Goal: Transaction & Acquisition: Book appointment/travel/reservation

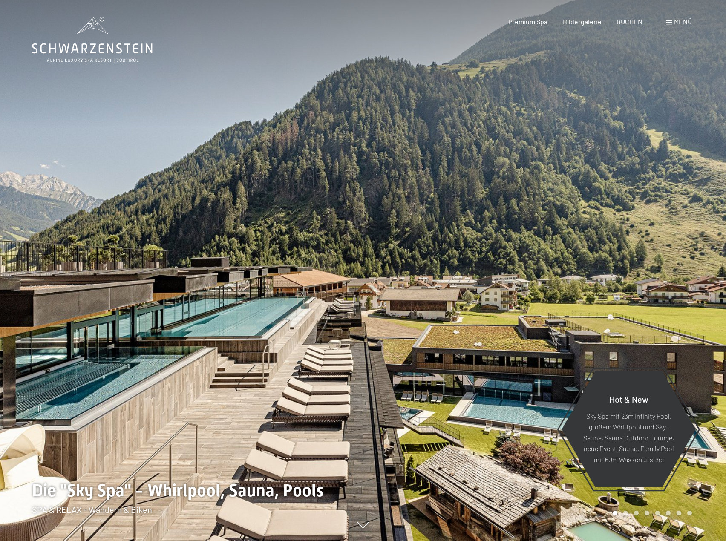
click at [669, 21] on span at bounding box center [669, 22] width 6 height 4
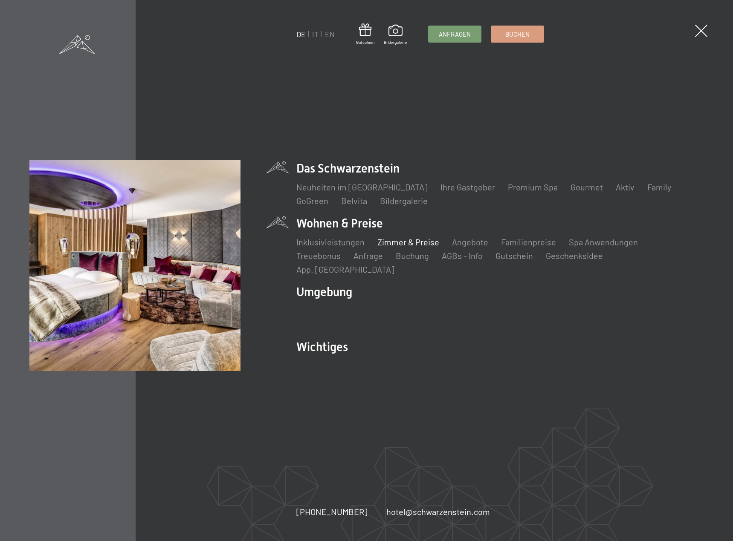
click at [403, 245] on link "Zimmer & Preise" at bounding box center [408, 242] width 62 height 10
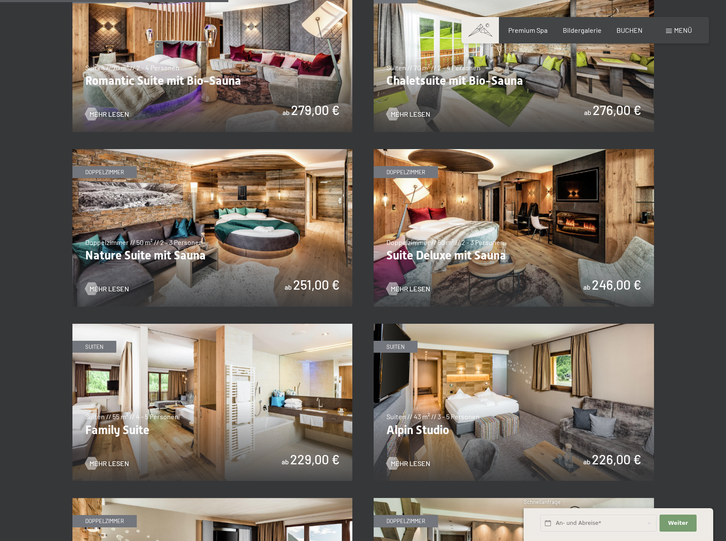
scroll to position [895, 0]
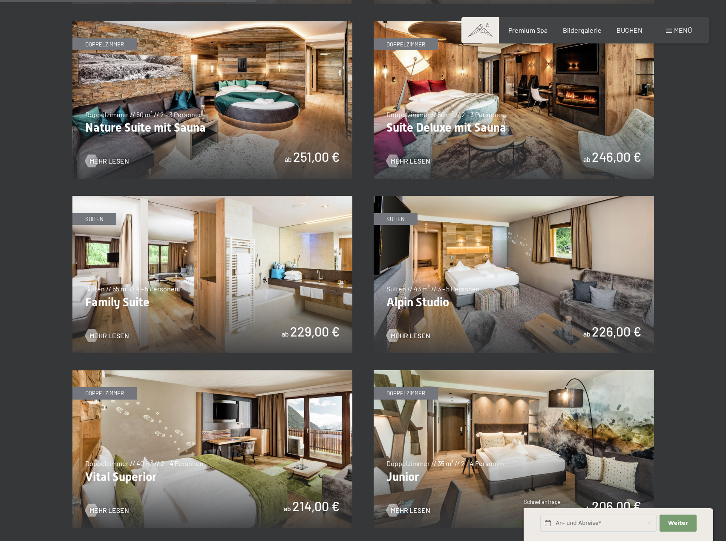
click at [166, 228] on img at bounding box center [212, 275] width 280 height 158
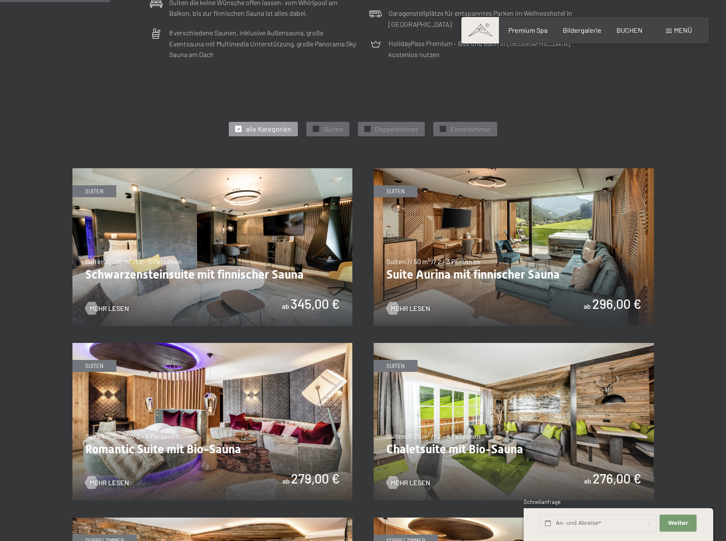
scroll to position [384, 0]
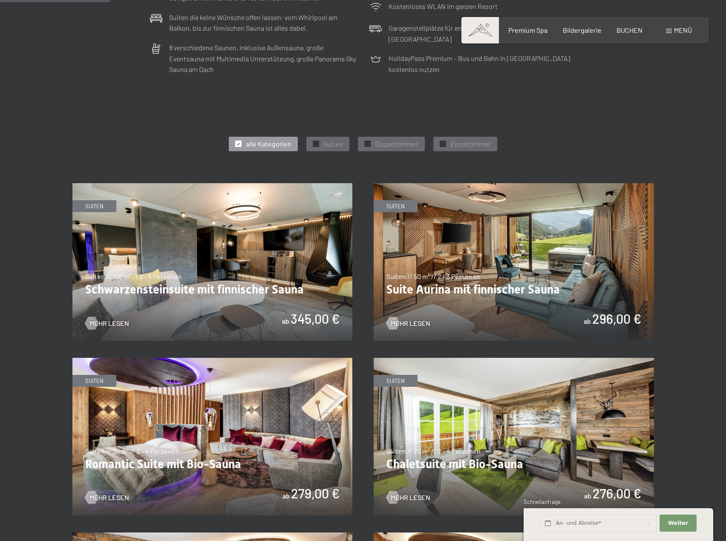
click at [243, 241] on img at bounding box center [212, 262] width 280 height 158
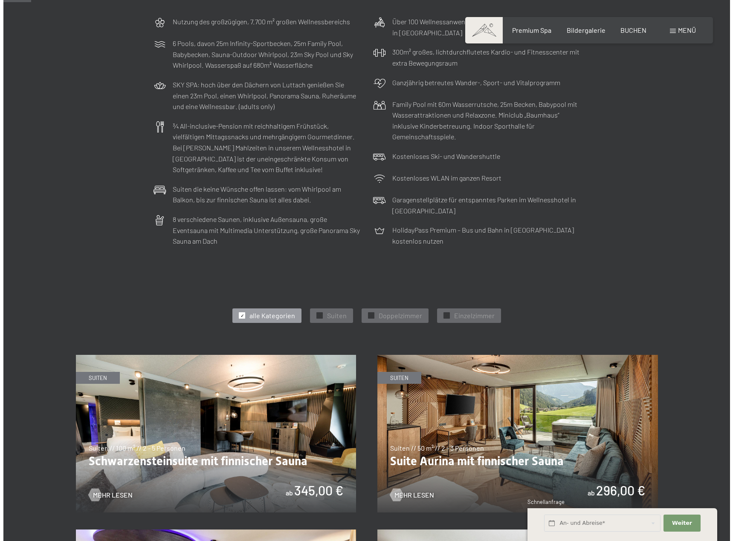
scroll to position [0, 0]
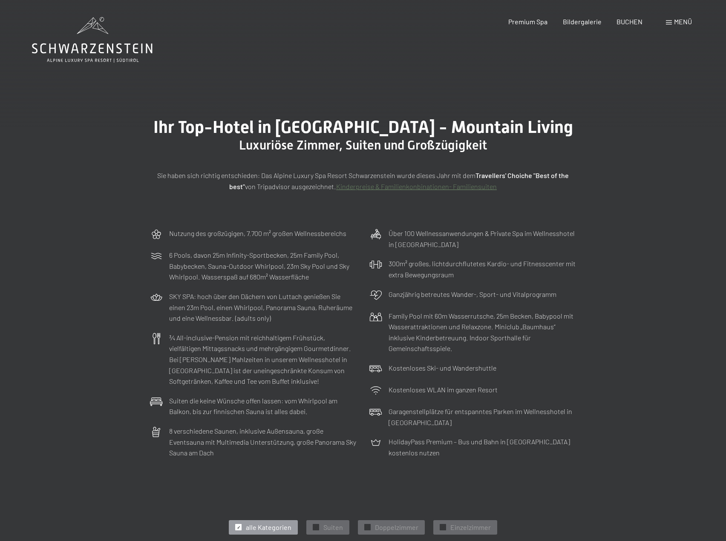
click at [666, 21] on span at bounding box center [669, 22] width 6 height 4
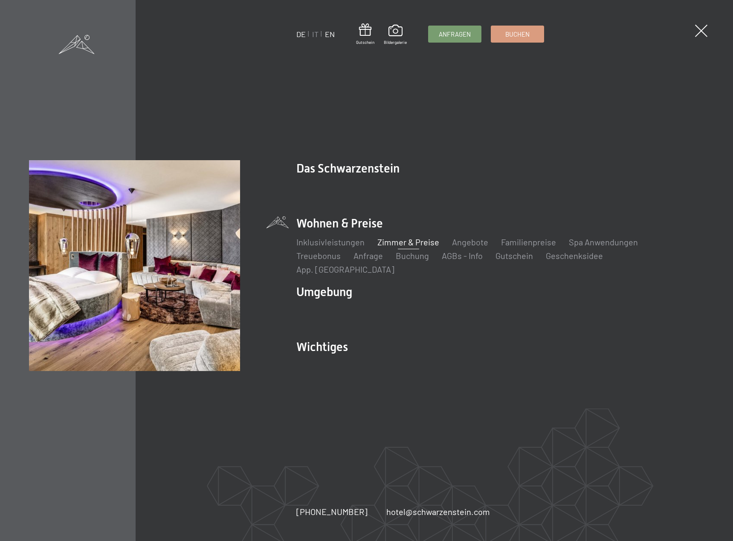
click at [331, 32] on link "EN" at bounding box center [330, 33] width 10 height 9
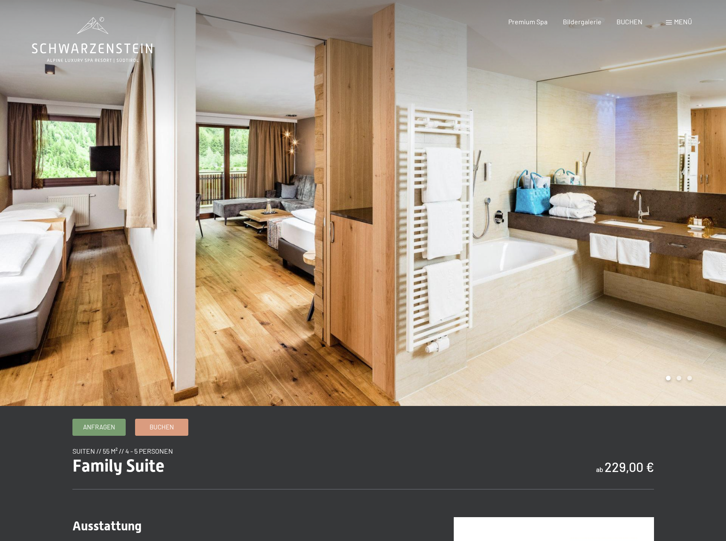
click at [692, 205] on div at bounding box center [544, 203] width 363 height 406
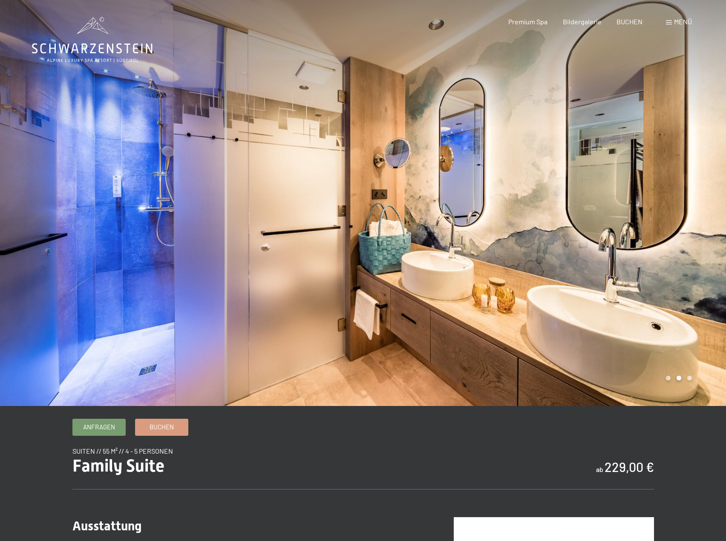
click at [692, 205] on div at bounding box center [544, 203] width 363 height 406
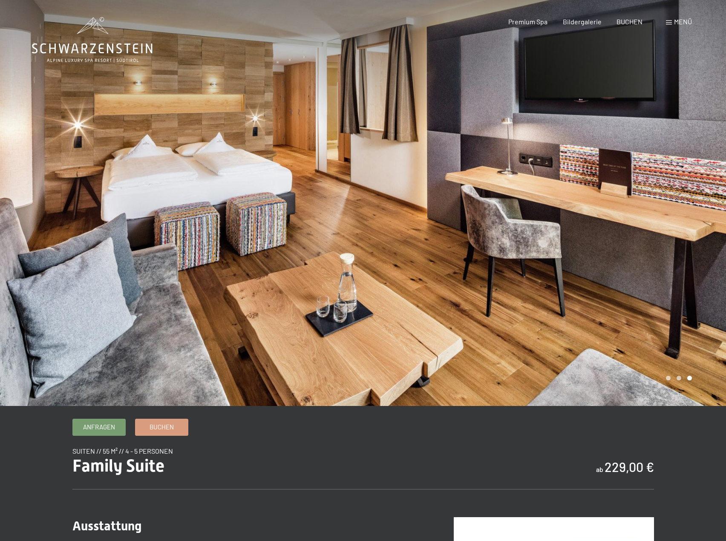
click at [692, 205] on div at bounding box center [544, 203] width 363 height 406
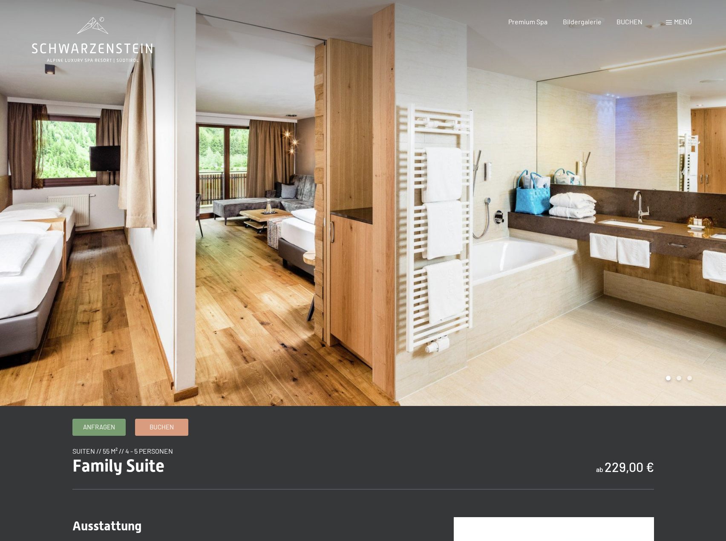
click at [692, 205] on div at bounding box center [544, 203] width 363 height 406
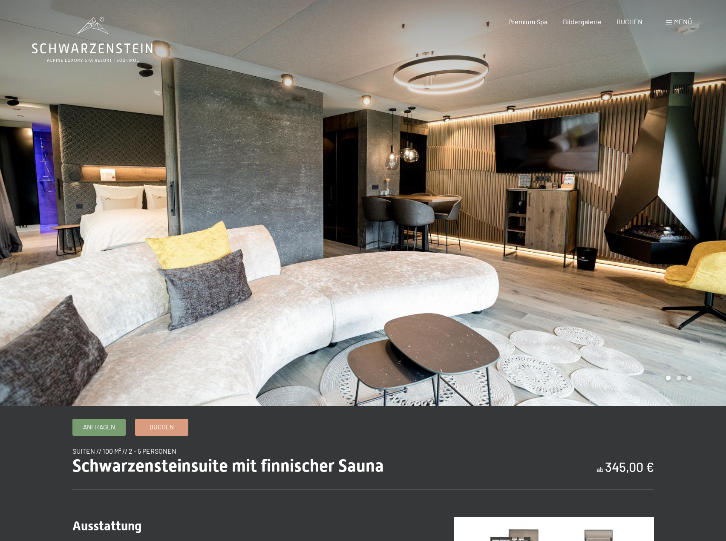
click at [693, 223] on div at bounding box center [544, 203] width 363 height 406
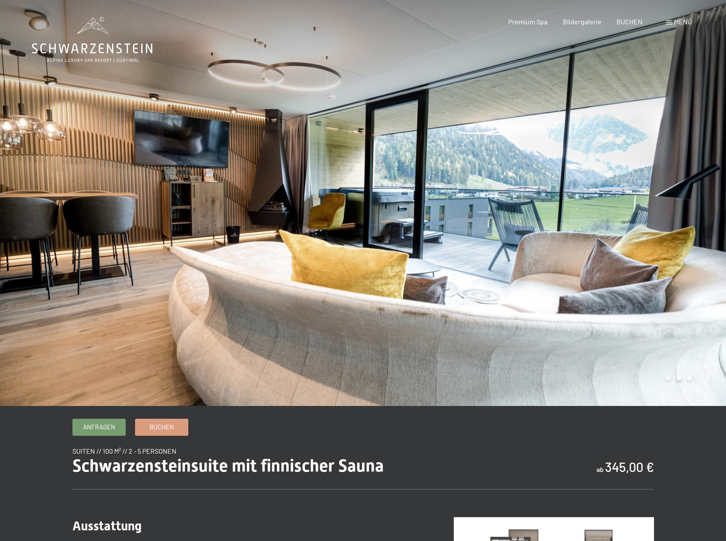
click at [693, 223] on div at bounding box center [544, 203] width 363 height 406
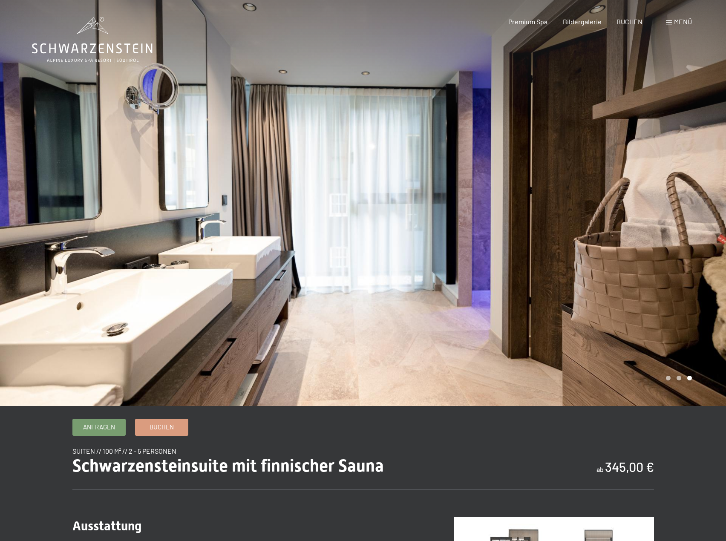
click at [693, 223] on div at bounding box center [544, 203] width 363 height 406
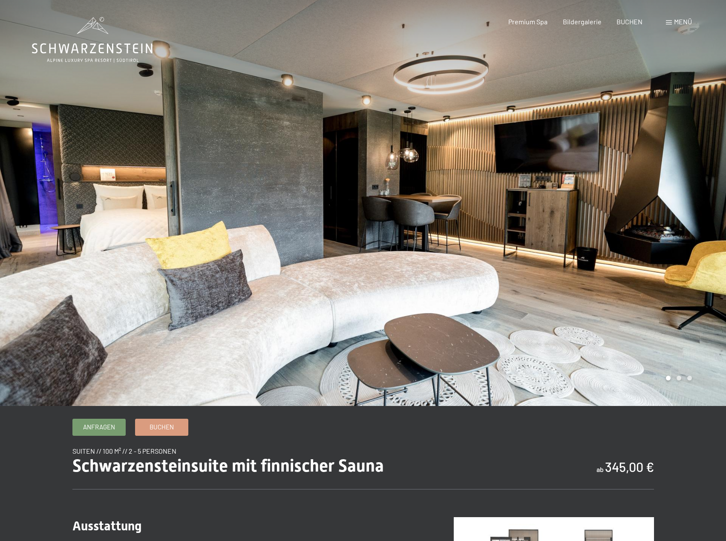
click at [693, 223] on div at bounding box center [544, 203] width 363 height 406
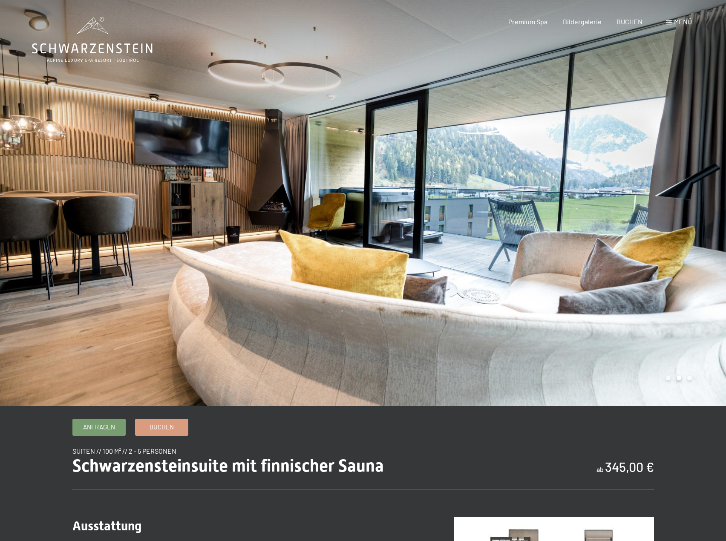
click at [693, 223] on div at bounding box center [544, 203] width 363 height 406
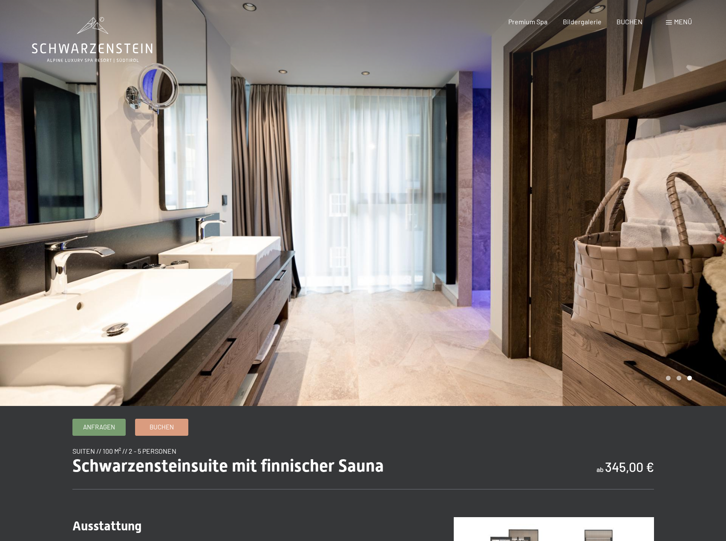
drag, startPoint x: 692, startPoint y: 223, endPoint x: 691, endPoint y: 218, distance: 4.8
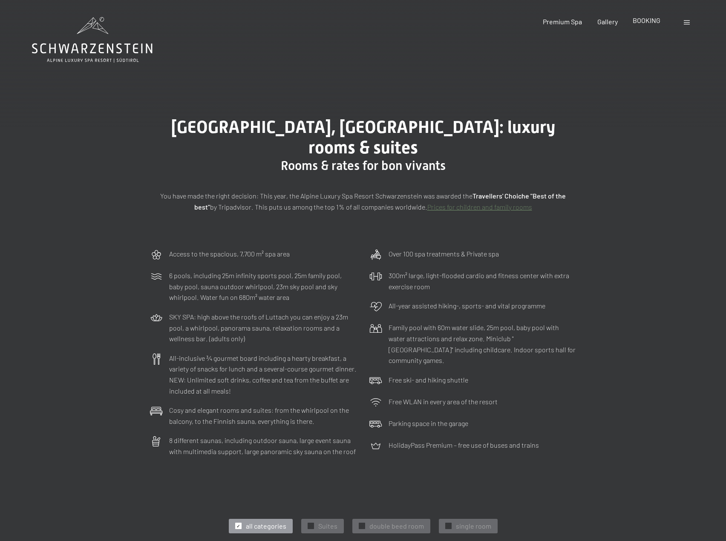
click at [649, 21] on span "BOOKING" at bounding box center [647, 20] width 28 height 8
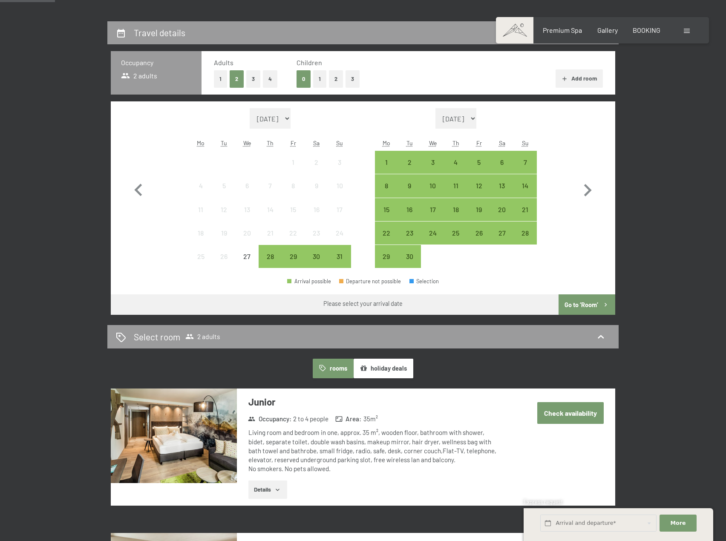
scroll to position [213, 0]
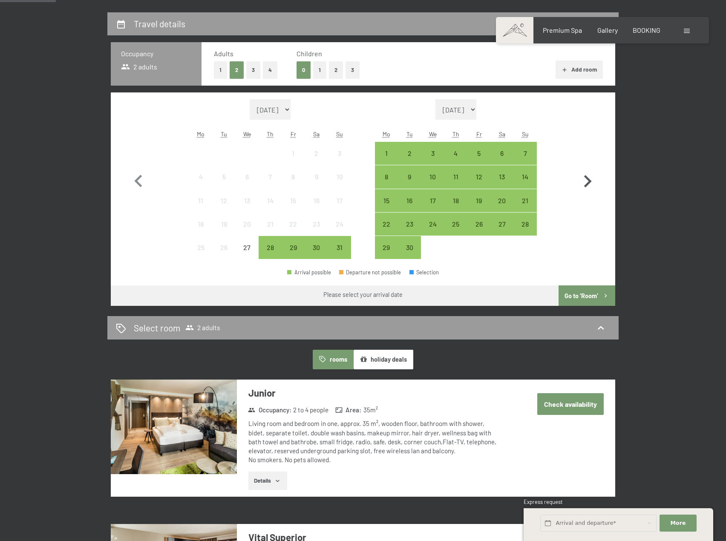
click at [582, 182] on icon "button" at bounding box center [587, 181] width 25 height 25
select select "[DATE]"
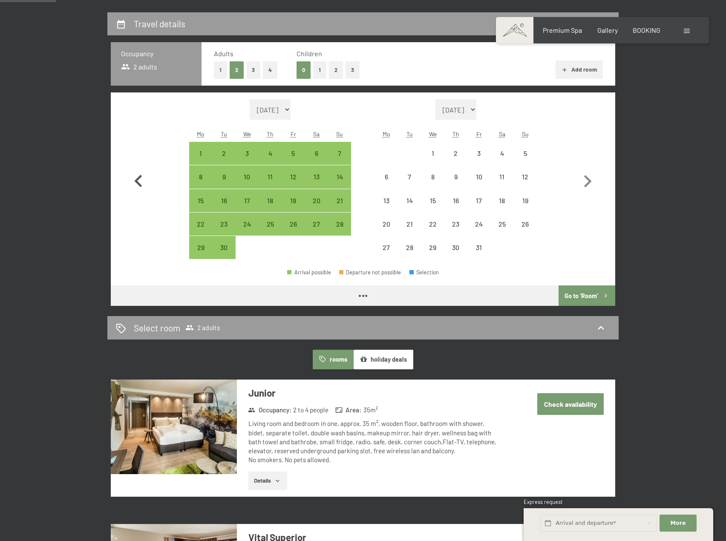
select select "[DATE]"
select select "2025-10-01"
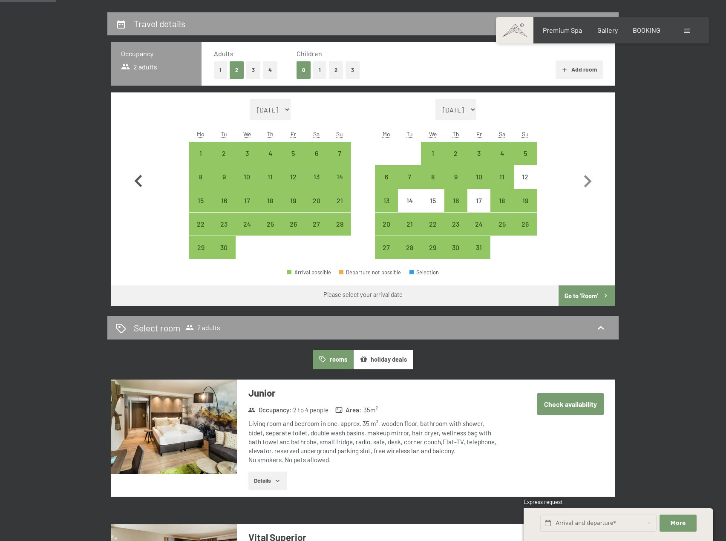
click at [135, 177] on icon "button" at bounding box center [138, 181] width 25 height 25
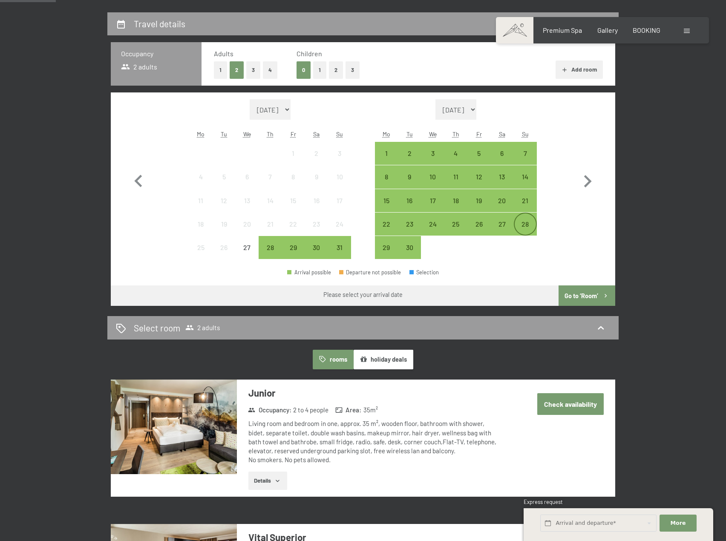
click at [531, 220] on div "28" at bounding box center [525, 224] width 21 height 21
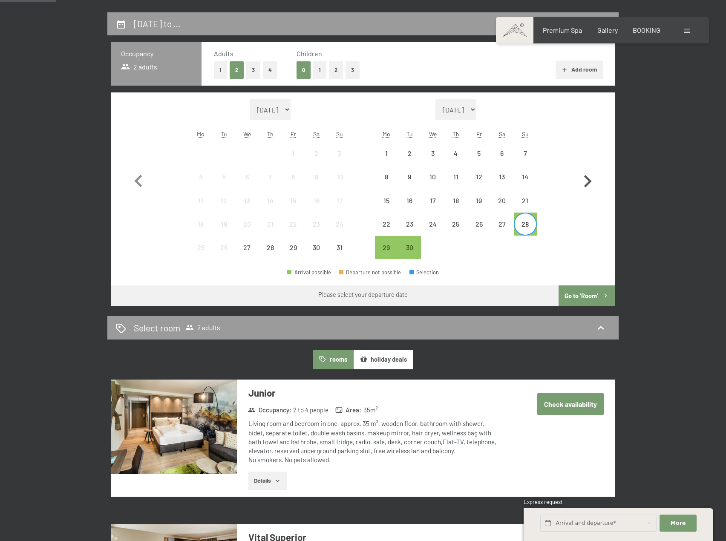
click at [587, 180] on icon "button" at bounding box center [587, 181] width 25 height 25
select select "2025-09-01"
select select "2025-10-01"
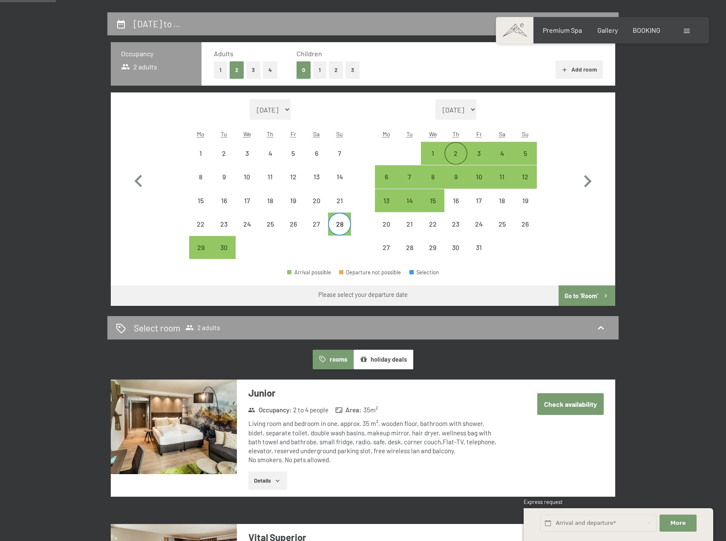
click at [454, 151] on div "2" at bounding box center [455, 160] width 21 height 21
select select "2025-09-01"
select select "2025-10-01"
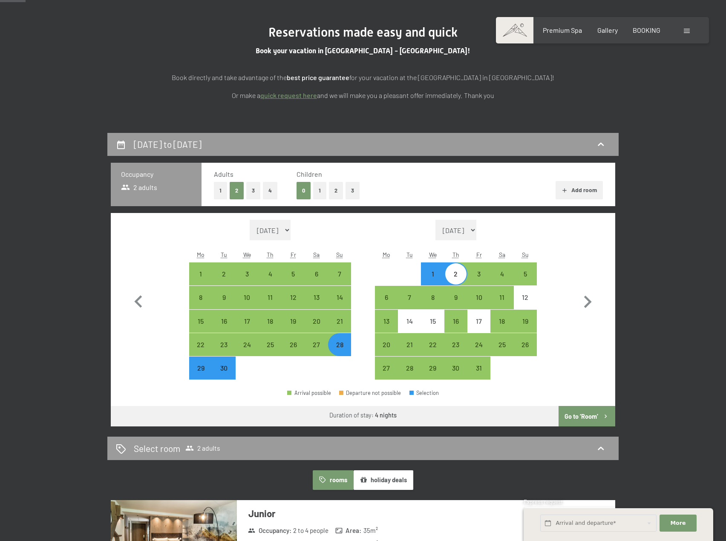
scroll to position [85, 0]
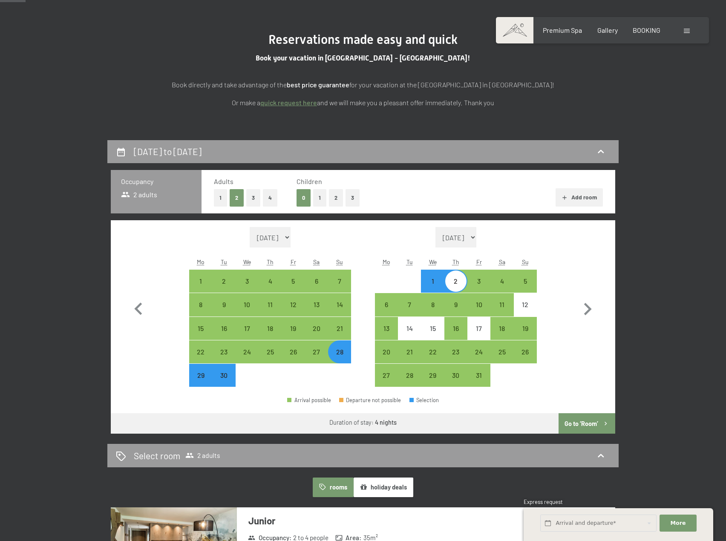
click at [338, 197] on button "2" at bounding box center [336, 197] width 14 height 17
select select "2025-09-01"
select select "2025-10-01"
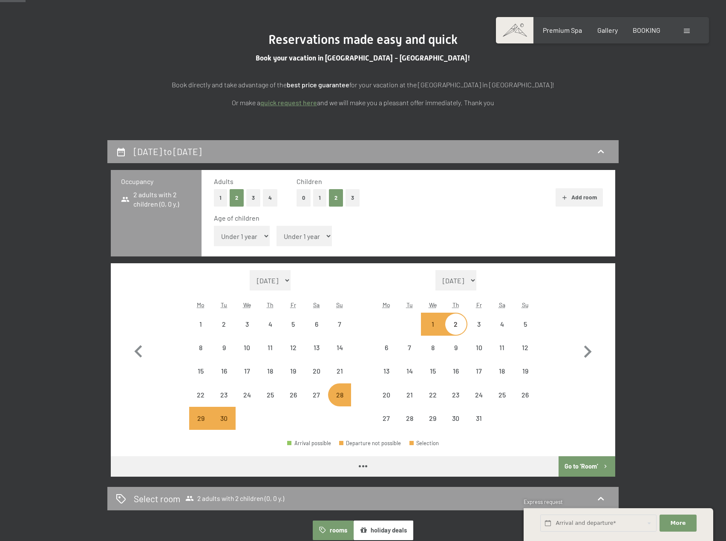
select select "2025-09-01"
select select "2025-10-01"
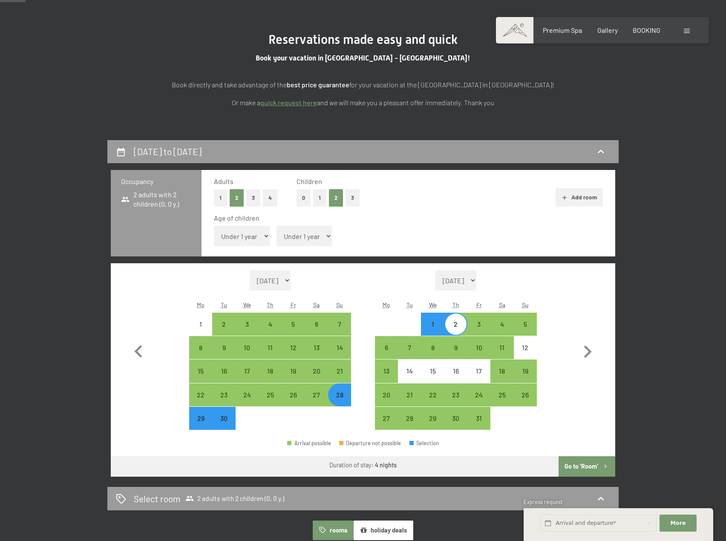
click at [248, 237] on select "Under 1 year 1 year 2 years 3 years 4 years 5 years 6 years 7 years 8 years 9 y…" at bounding box center [242, 236] width 56 height 20
select select "1"
click at [214, 226] on select "Under 1 year 1 year 2 years 3 years 4 years 5 years 6 years 7 years 8 years 9 y…" at bounding box center [242, 236] width 56 height 20
select select "2025-09-01"
select select "2025-10-01"
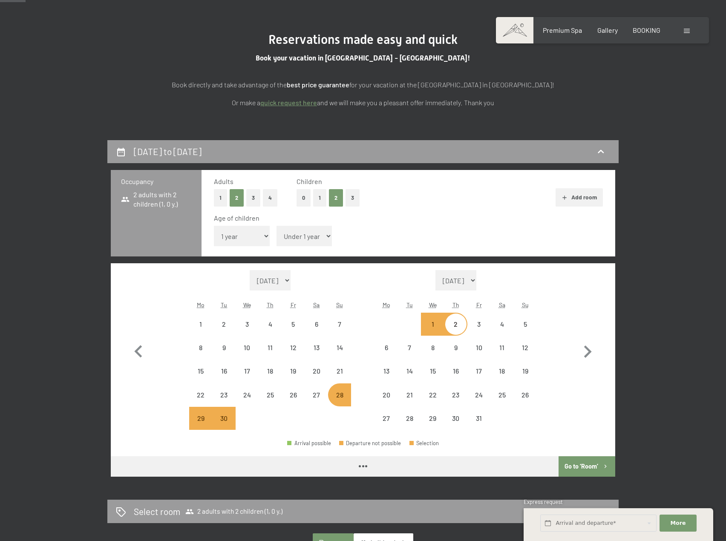
click at [299, 237] on select "Under 1 year 1 year 2 years 3 years 4 years 5 years 6 years 7 years 8 years 9 y…" at bounding box center [305, 236] width 56 height 20
select select "2025-09-01"
select select "2025-10-01"
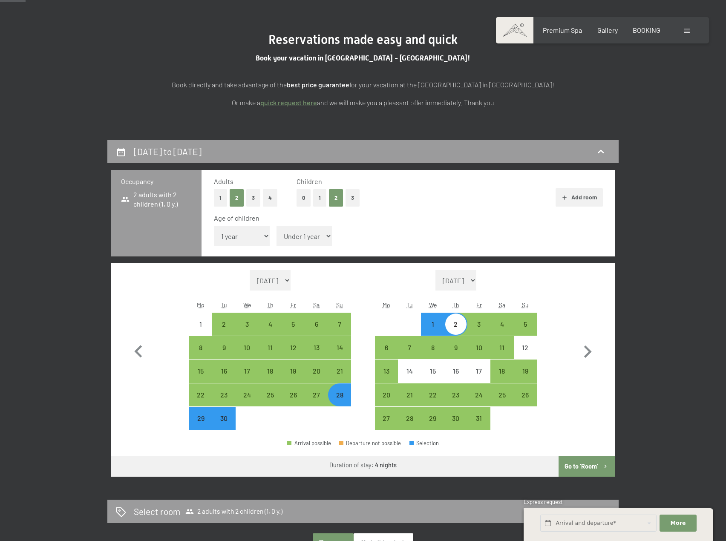
select select "5"
click at [277, 226] on select "Under 1 year 1 year 2 years 3 years 4 years 5 years 6 years 7 years 8 years 9 y…" at bounding box center [305, 236] width 56 height 20
select select "2025-09-01"
select select "2025-10-01"
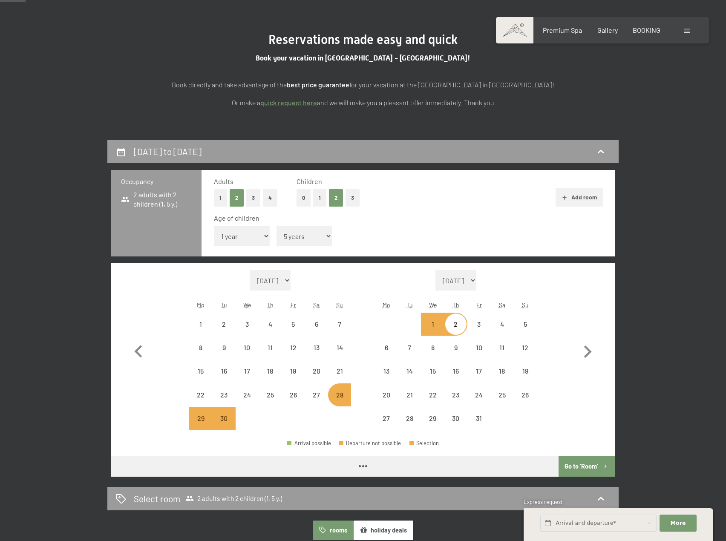
select select "2025-09-01"
select select "2025-10-01"
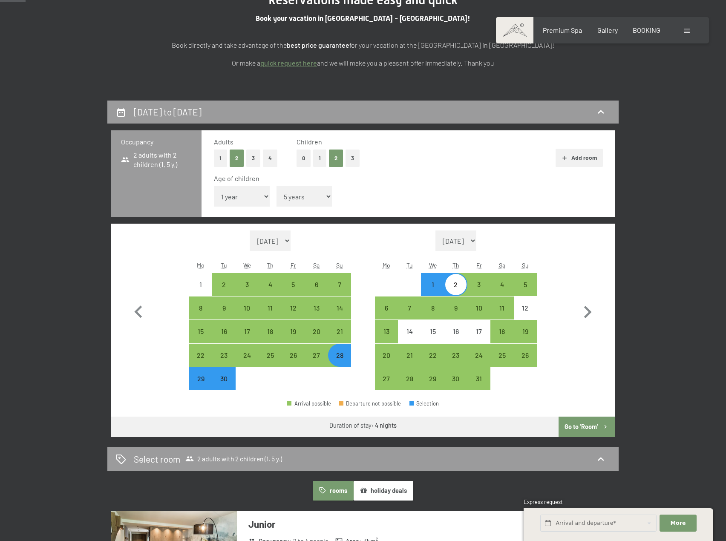
scroll to position [170, 0]
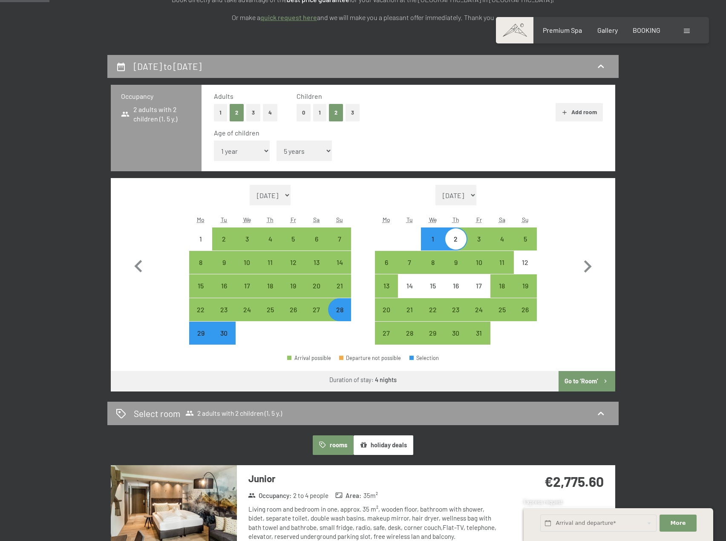
click at [594, 383] on button "Go to ‘Room’" at bounding box center [587, 381] width 57 height 20
select select "2025-09-01"
select select "2025-10-01"
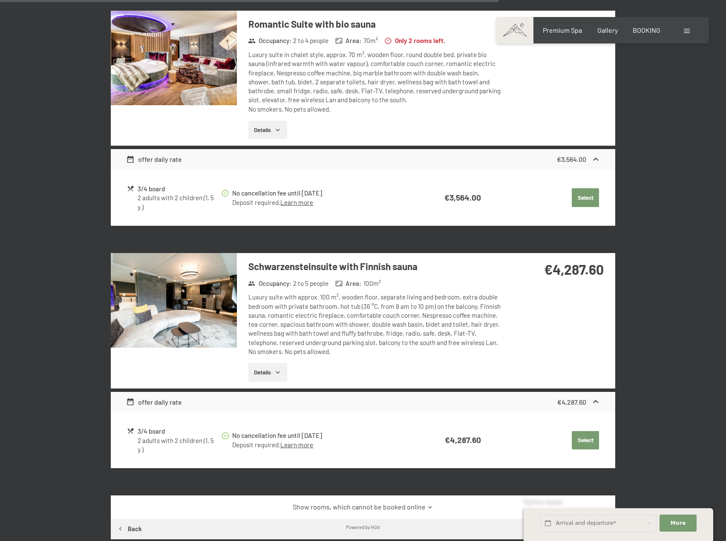
scroll to position [1547, 0]
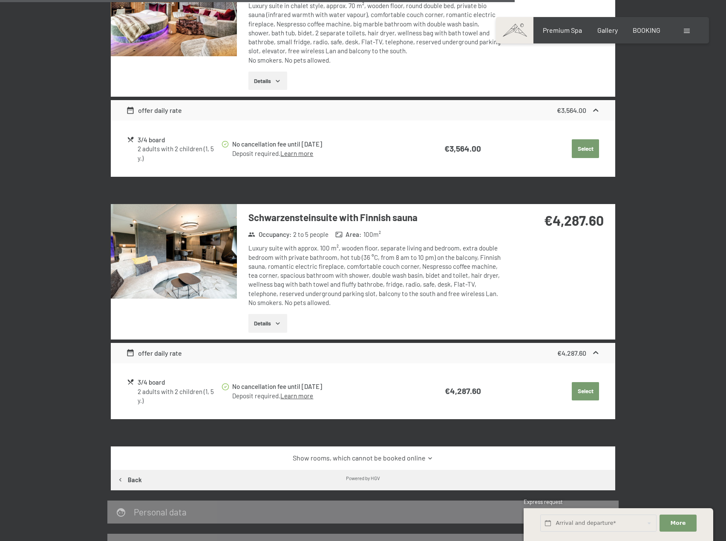
click at [191, 248] on img at bounding box center [174, 251] width 126 height 95
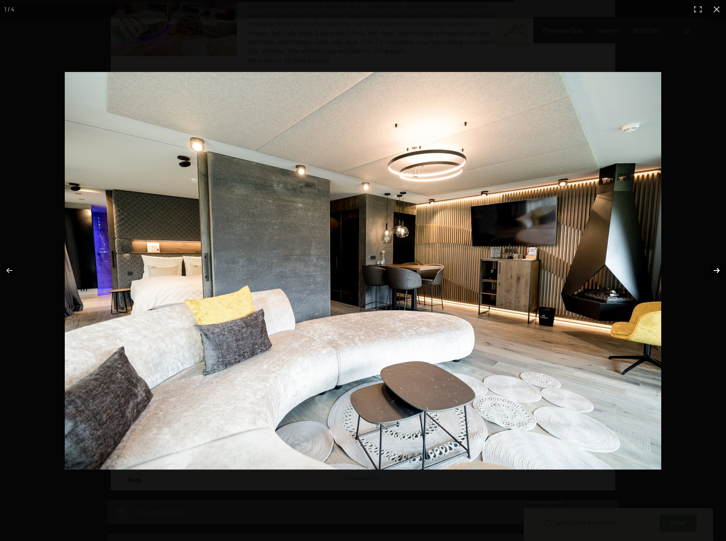
click at [710, 271] on button "button" at bounding box center [711, 270] width 30 height 43
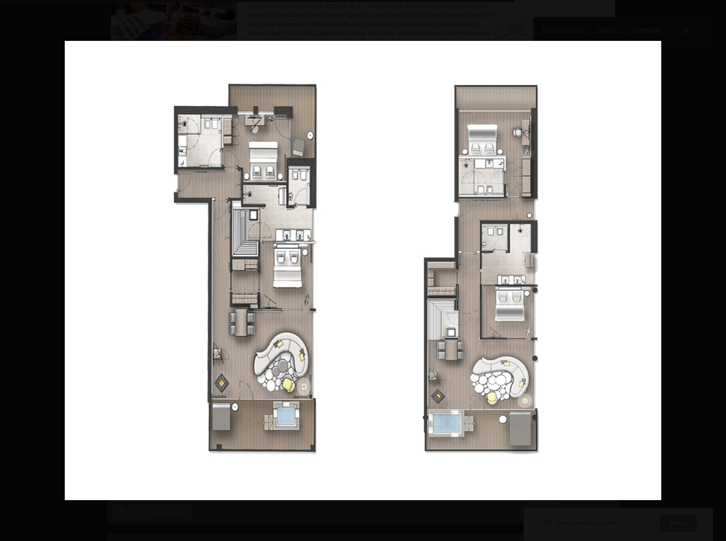
click at [711, 270] on button "button" at bounding box center [711, 270] width 30 height 43
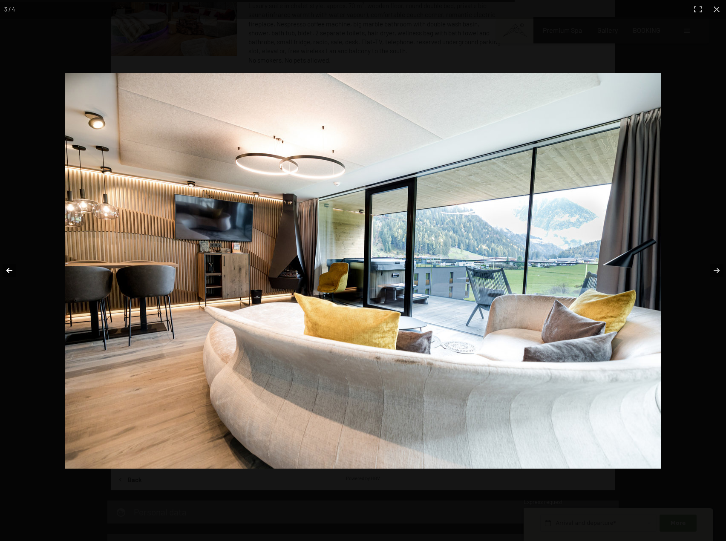
click at [7, 266] on button "button" at bounding box center [15, 270] width 30 height 43
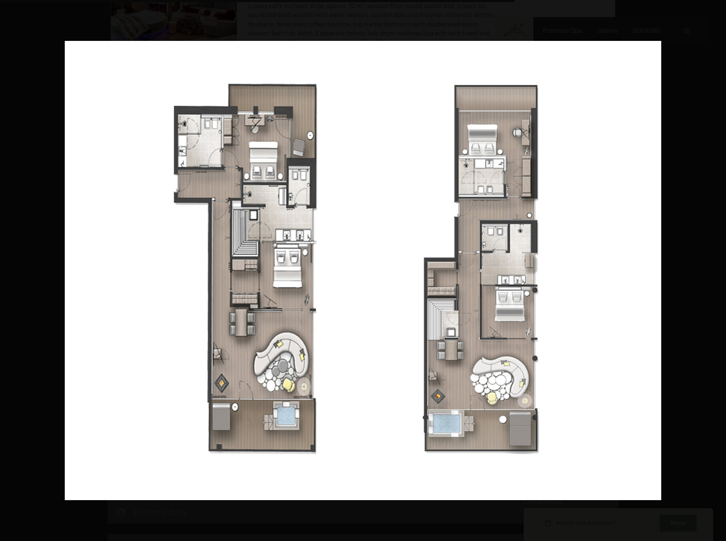
click at [718, 268] on button "button" at bounding box center [711, 270] width 30 height 43
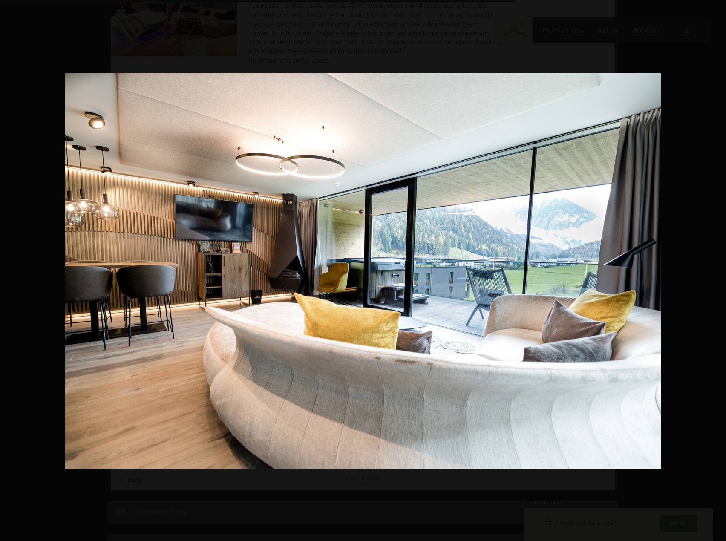
click at [718, 268] on button "button" at bounding box center [711, 270] width 30 height 43
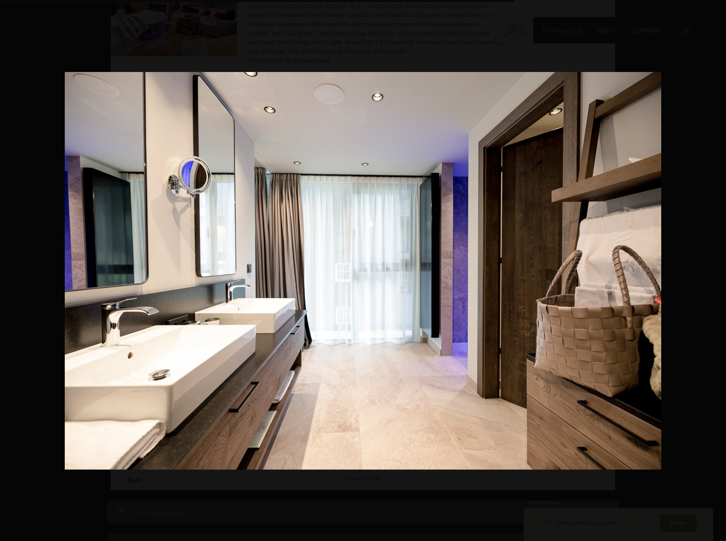
click at [718, 268] on button "button" at bounding box center [711, 270] width 30 height 43
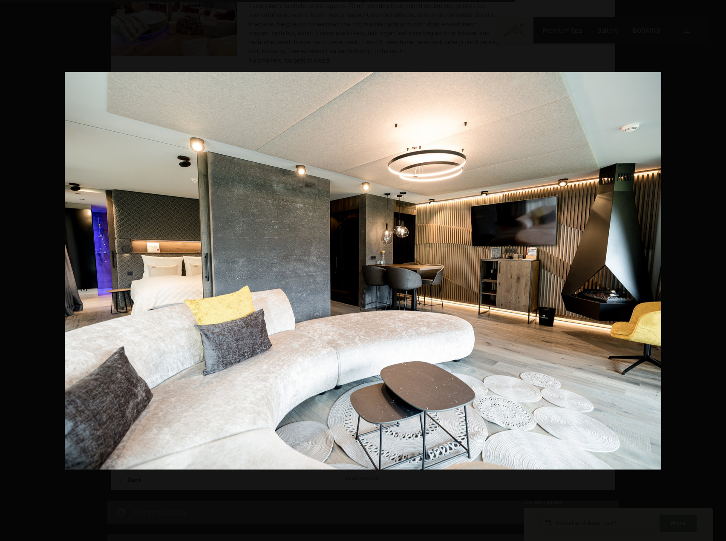
click at [718, 268] on button "button" at bounding box center [711, 270] width 30 height 43
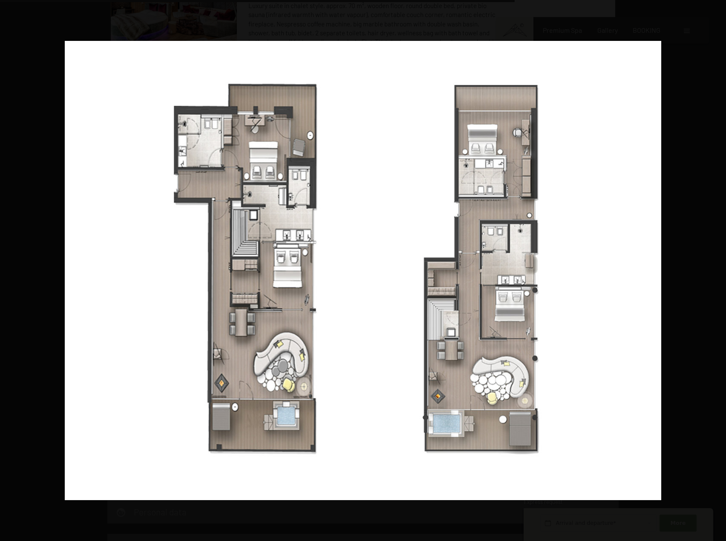
click at [718, 268] on button "button" at bounding box center [711, 270] width 30 height 43
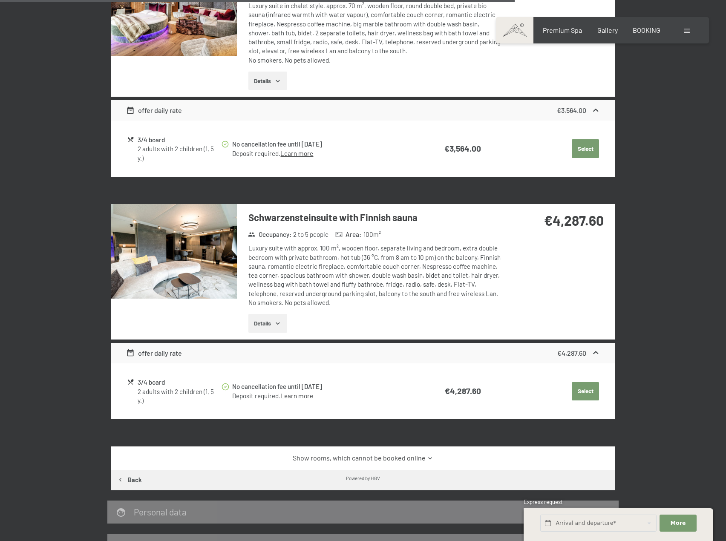
click at [0, 0] on button "button" at bounding box center [0, 0] width 0 height 0
click at [282, 321] on button "Details" at bounding box center [267, 323] width 39 height 19
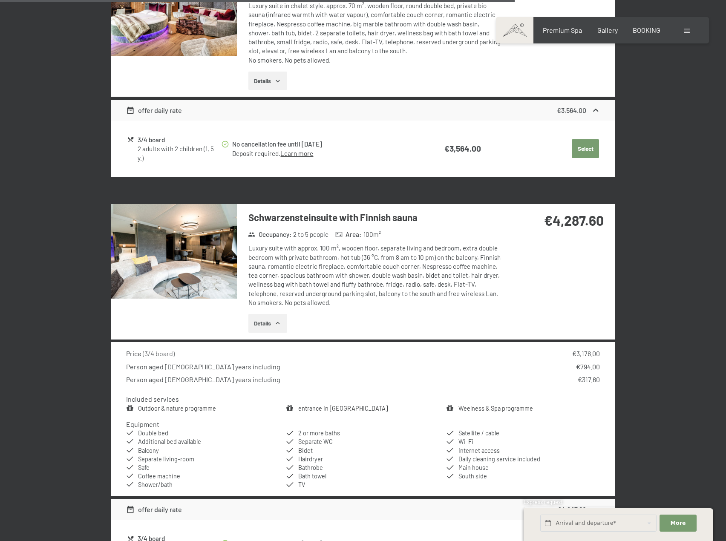
drag, startPoint x: 282, startPoint y: 321, endPoint x: 451, endPoint y: 316, distance: 168.4
click at [451, 316] on div "Details" at bounding box center [375, 323] width 254 height 19
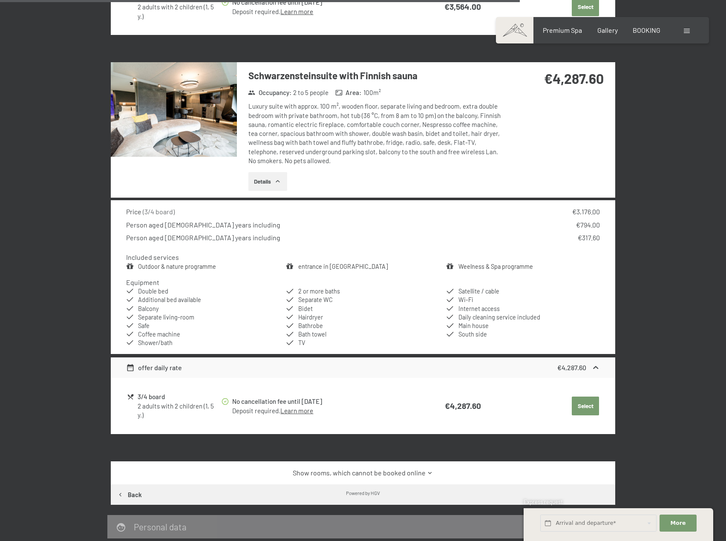
scroll to position [1717, 0]
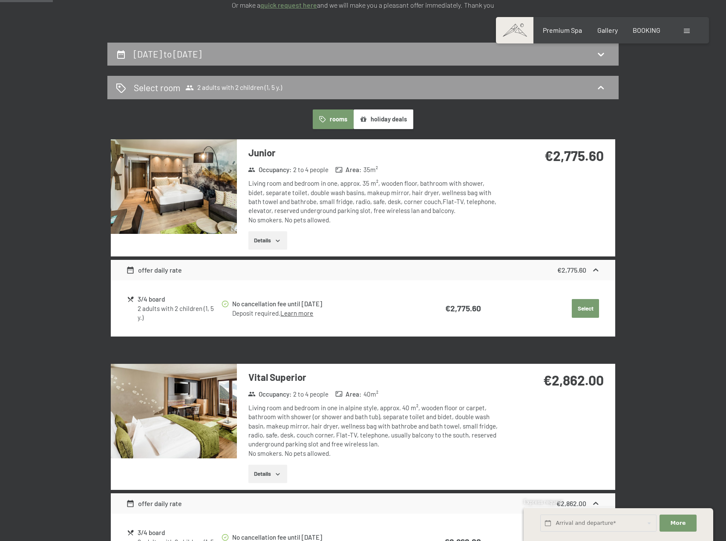
scroll to position [0, 0]
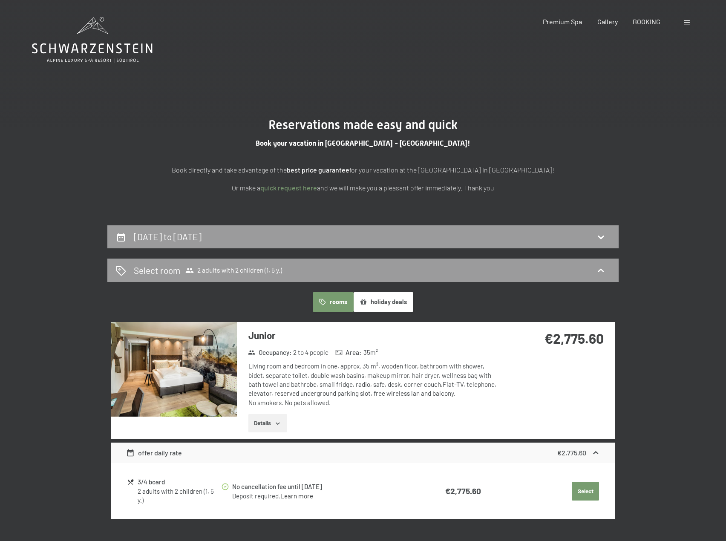
click at [103, 47] on icon at bounding box center [92, 40] width 121 height 46
